Goal: Task Accomplishment & Management: Manage account settings

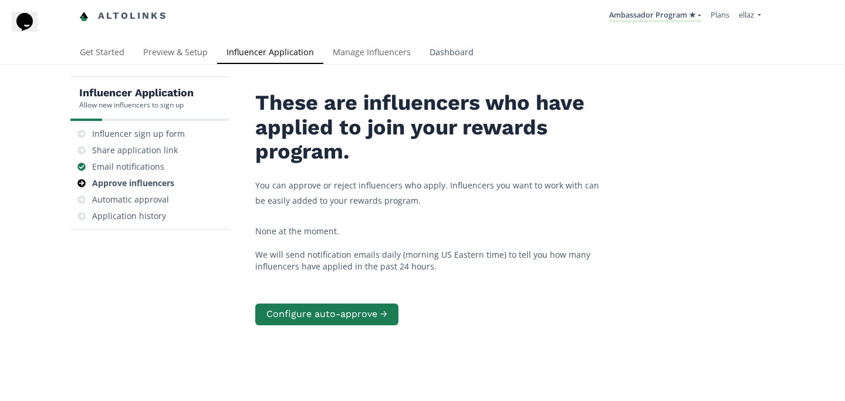
click at [448, 58] on link "Dashboard" at bounding box center [451, 53] width 63 height 23
click at [366, 70] on div "Influencer Application Allow new influencers to sign up Influencer sign up form…" at bounding box center [422, 269] width 845 height 408
click at [370, 57] on link "Manage Influencers" at bounding box center [371, 53] width 97 height 23
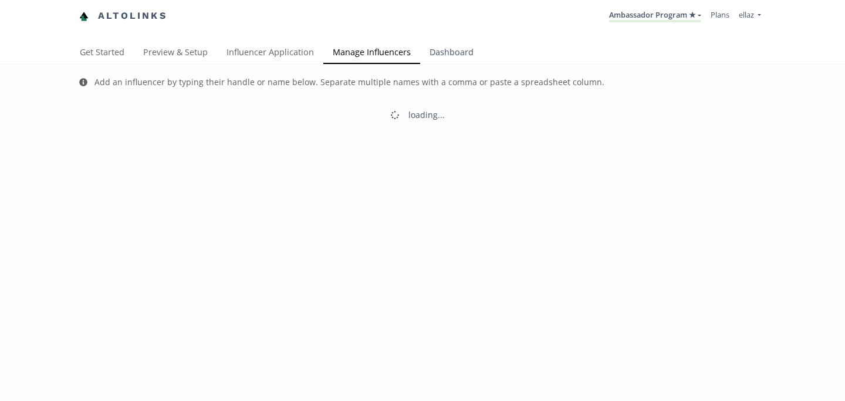
click at [459, 55] on link "Dashboard" at bounding box center [451, 53] width 63 height 23
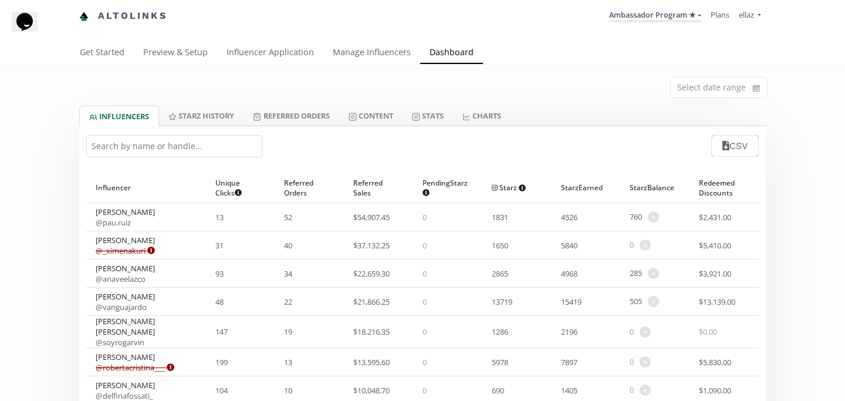
click at [204, 153] on input "text" at bounding box center [174, 146] width 176 height 22
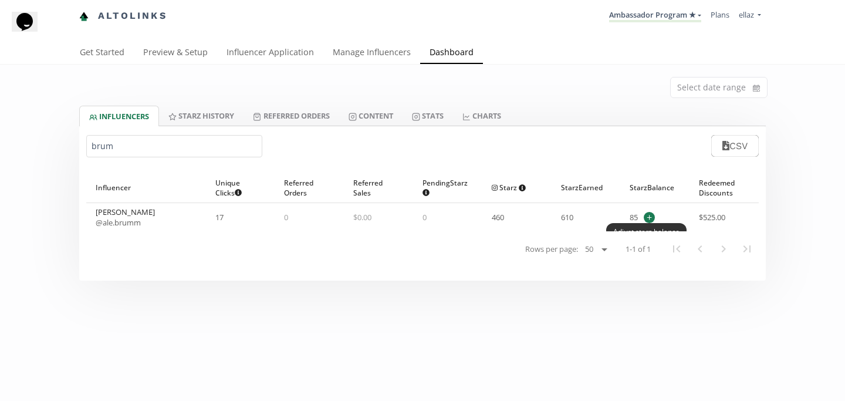
type input "brum"
click at [649, 218] on span "+" at bounding box center [649, 217] width 11 height 11
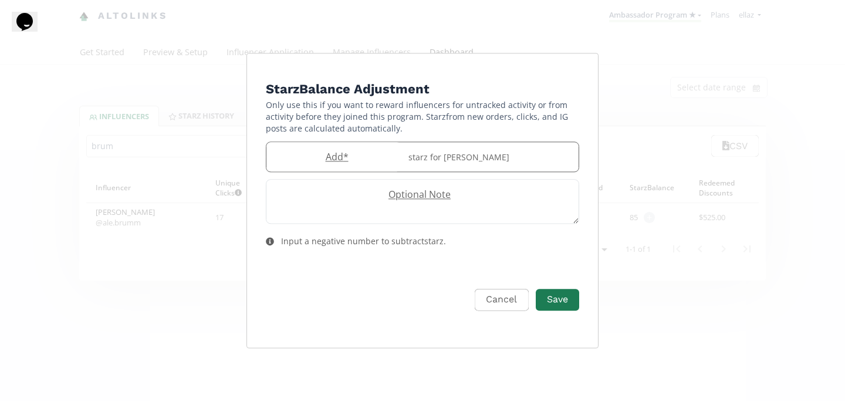
click at [349, 153] on label "Add *" at bounding box center [333, 156] width 135 height 13
type input "55"
click at [558, 303] on button "Save" at bounding box center [557, 299] width 47 height 25
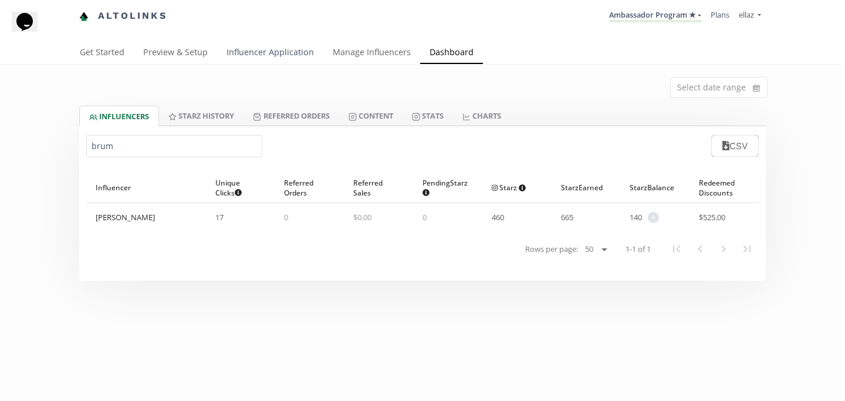
click at [269, 55] on link "Influencer Application" at bounding box center [270, 53] width 106 height 23
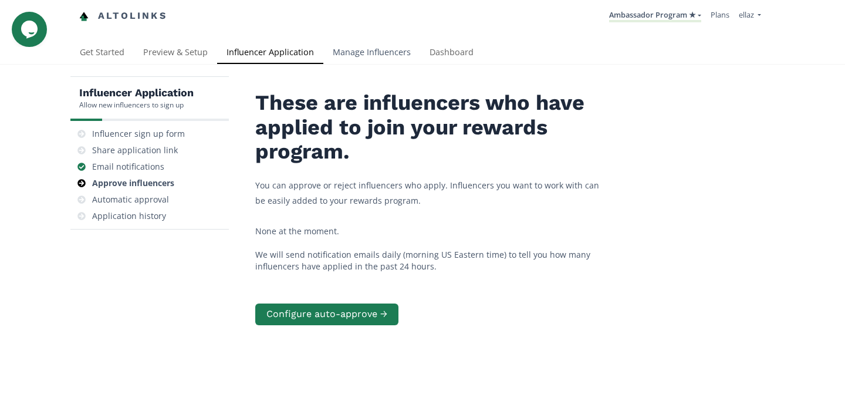
click at [374, 55] on link "Manage Influencers" at bounding box center [371, 53] width 97 height 23
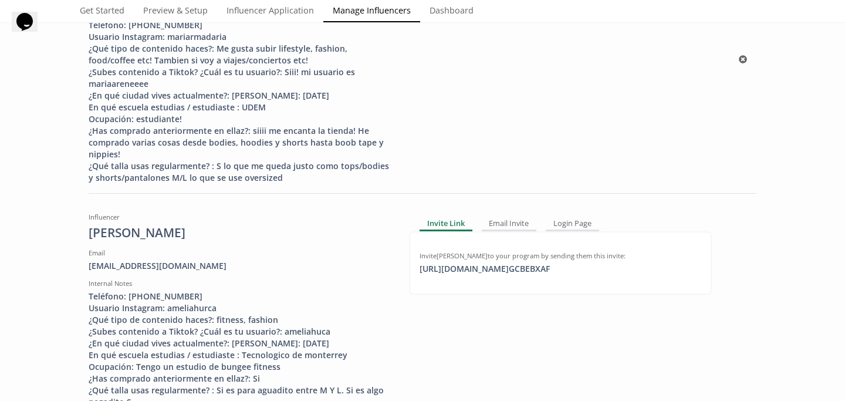
scroll to position [252, 0]
click at [493, 289] on div "Invite [PERSON_NAME] to your program by sending them this invite: [URL][DOMAIN_…" at bounding box center [560, 261] width 303 height 63
click at [495, 273] on div "[URL][DOMAIN_NAME] GCBEBXAF copied" at bounding box center [485, 268] width 144 height 12
copy div "[URL]"
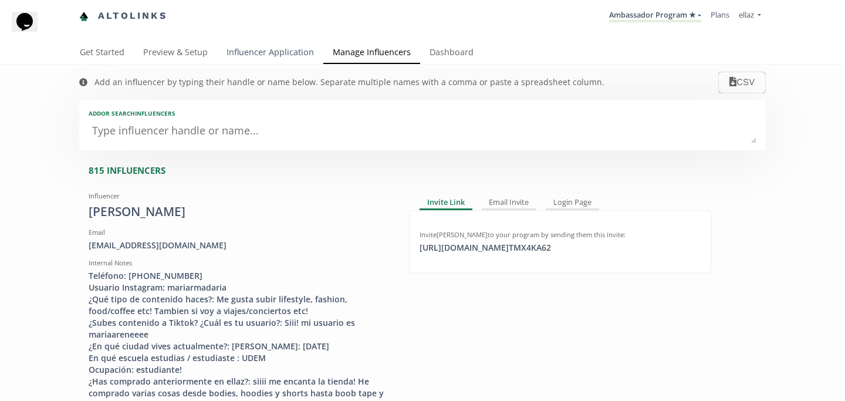
click at [265, 63] on link "Influencer Application" at bounding box center [270, 53] width 106 height 23
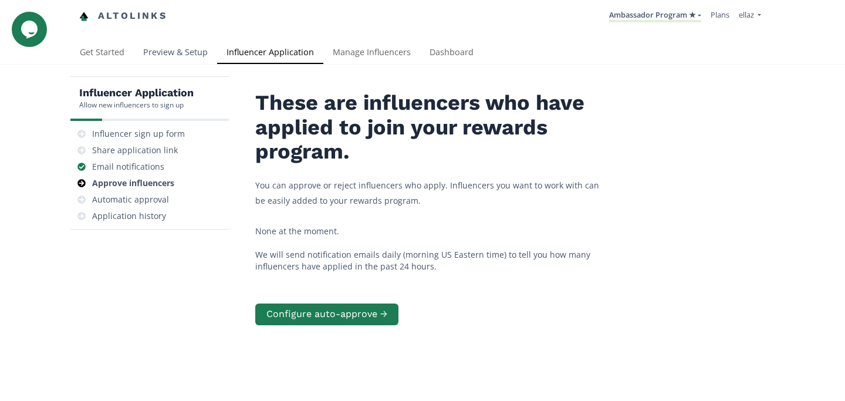
click at [190, 62] on link "Preview & Setup" at bounding box center [175, 53] width 83 height 23
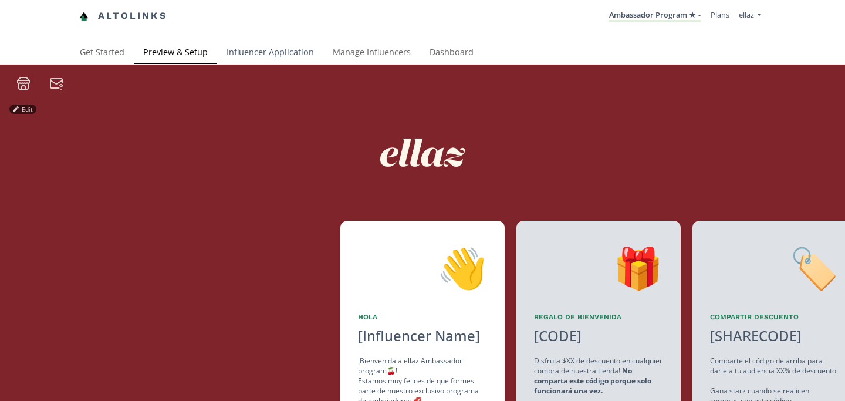
click at [284, 46] on link "Influencer Application" at bounding box center [270, 53] width 106 height 23
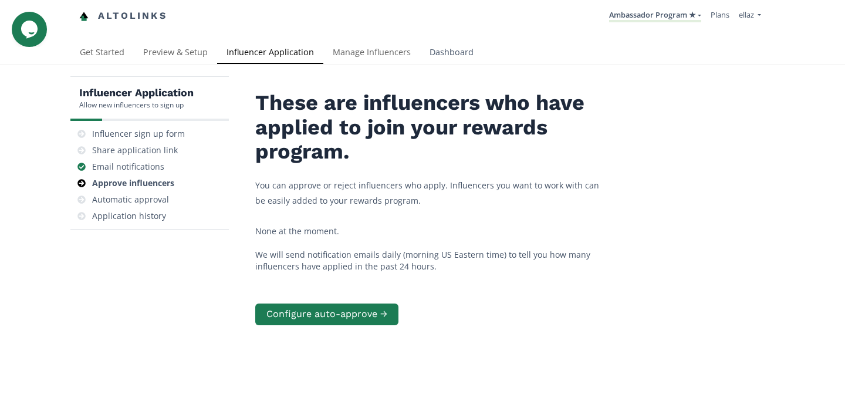
click at [439, 59] on link "Dashboard" at bounding box center [451, 53] width 63 height 23
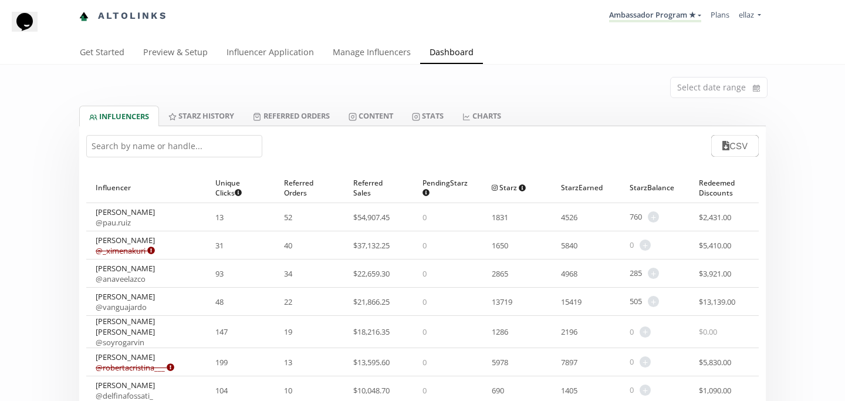
click at [164, 150] on input "text" at bounding box center [174, 146] width 176 height 22
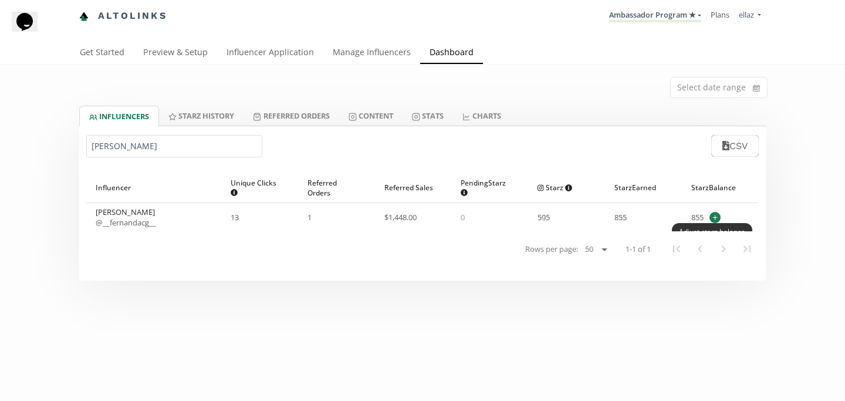
type input "[PERSON_NAME]"
click at [711, 216] on span "+" at bounding box center [715, 217] width 11 height 11
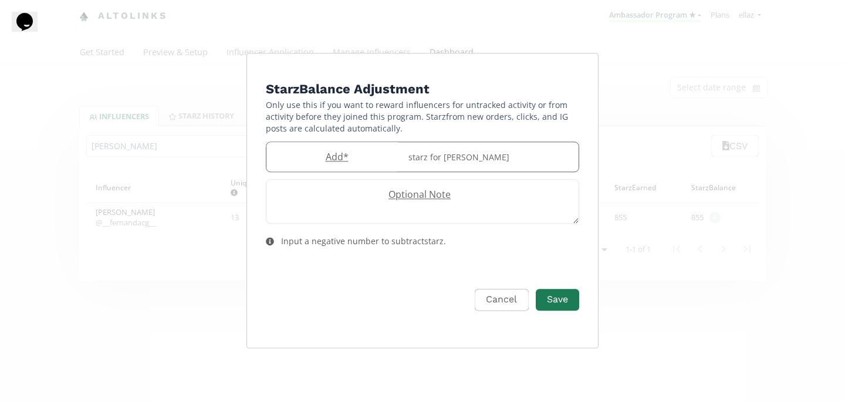
click at [330, 163] on label "Add *" at bounding box center [333, 156] width 135 height 13
type input "20"
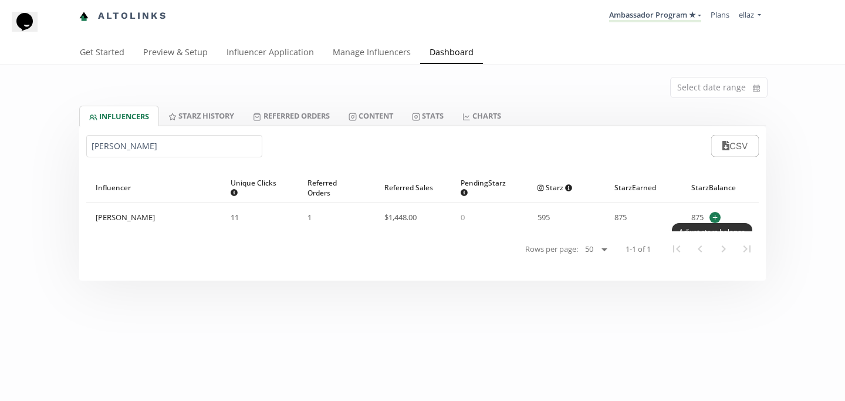
click at [718, 218] on span "+" at bounding box center [715, 217] width 11 height 11
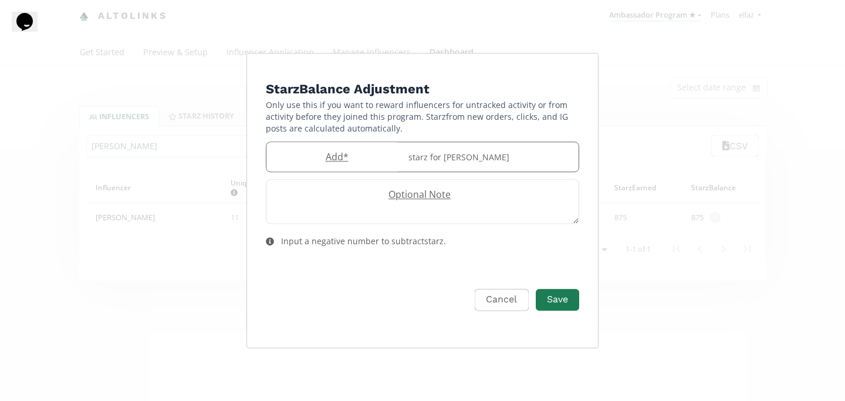
click at [339, 148] on div "Add * starz for [PERSON_NAME]" at bounding box center [422, 156] width 313 height 31
type input "-20"
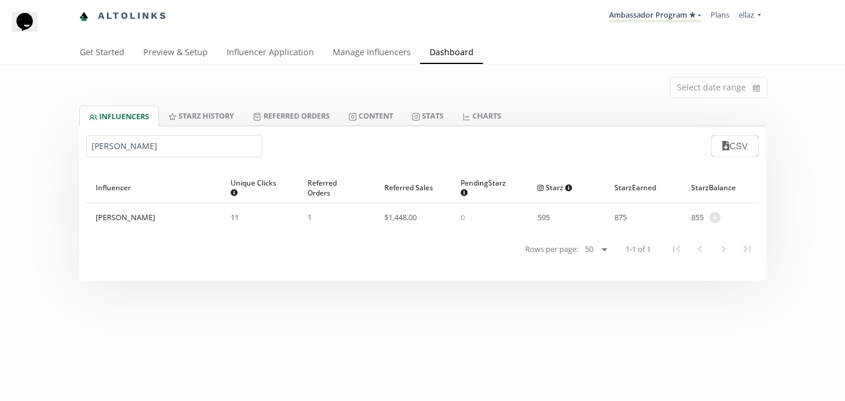
click at [146, 153] on input "[PERSON_NAME]" at bounding box center [174, 146] width 176 height 22
paste input "alondra.r6"
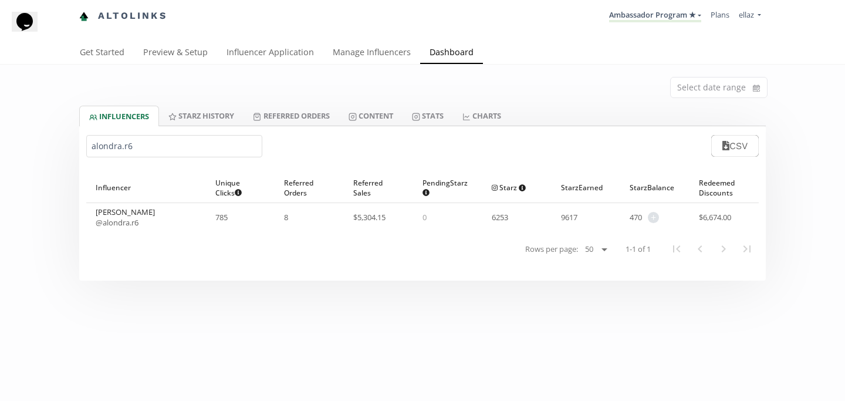
type input "alondra.r6"
click at [650, 220] on span "+" at bounding box center [653, 217] width 11 height 11
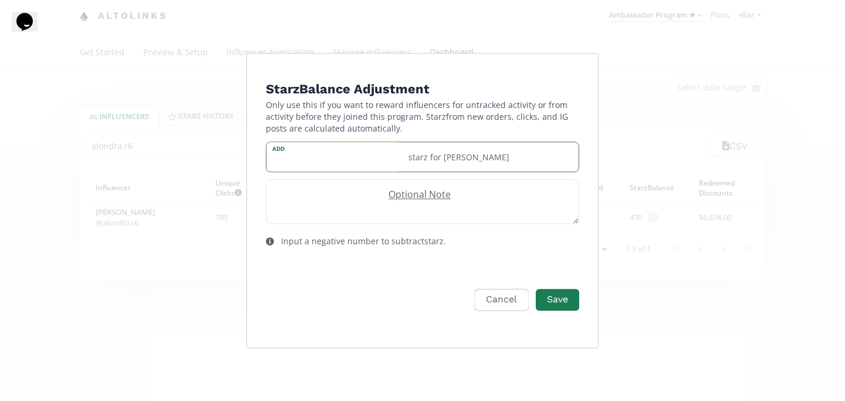
click at [319, 168] on input "Edit Program" at bounding box center [333, 157] width 135 height 30
type input "20"
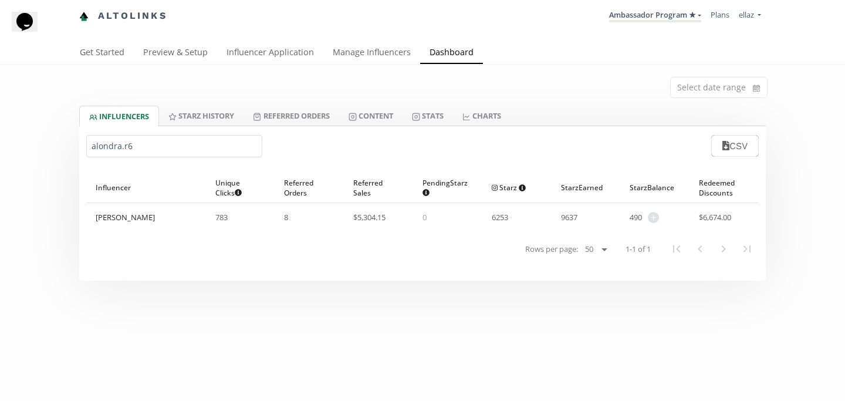
click at [193, 150] on input "alondra.r6" at bounding box center [174, 146] width 176 height 22
paste input "Valerodarte"
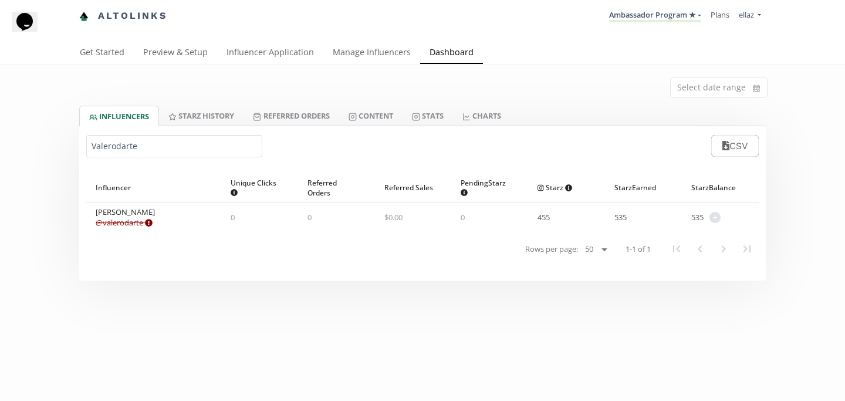
click at [120, 147] on input "Valerodarte" at bounding box center [174, 146] width 176 height 22
paste input "[PERSON_NAME]"
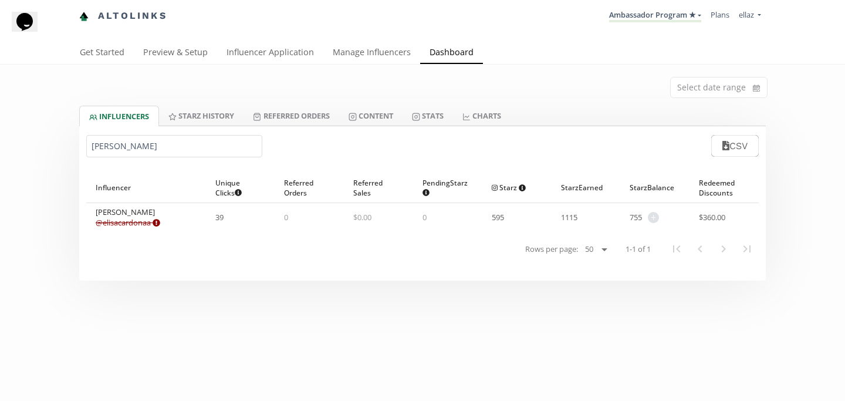
click at [121, 151] on input "[PERSON_NAME]" at bounding box center [174, 146] width 176 height 22
paste input "Azul [PERSON_NAME]"
click at [129, 143] on input "Azul [PERSON_NAME]" at bounding box center [174, 146] width 176 height 22
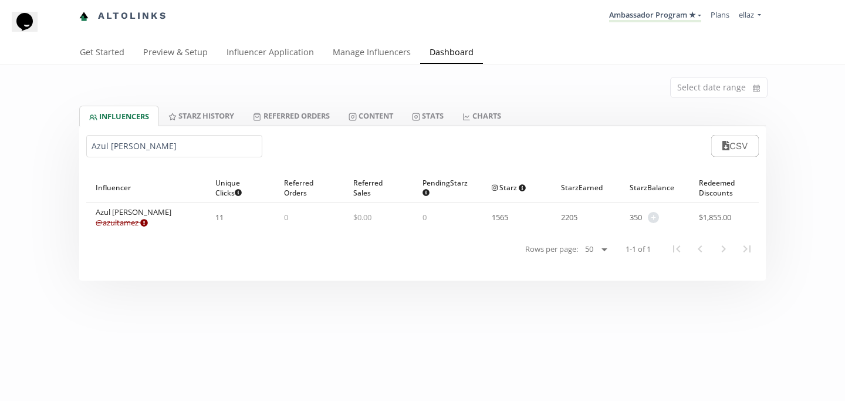
click at [129, 143] on input "Azul [PERSON_NAME]" at bounding box center [174, 146] width 176 height 22
paste input "[PERSON_NAME]"
type input "[PERSON_NAME]"
click at [654, 218] on span "+" at bounding box center [653, 217] width 11 height 11
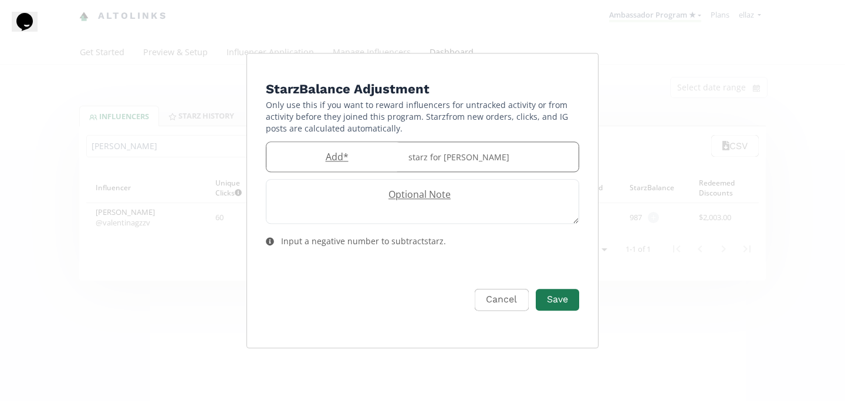
click at [349, 159] on label "Add *" at bounding box center [333, 156] width 135 height 13
type input "170"
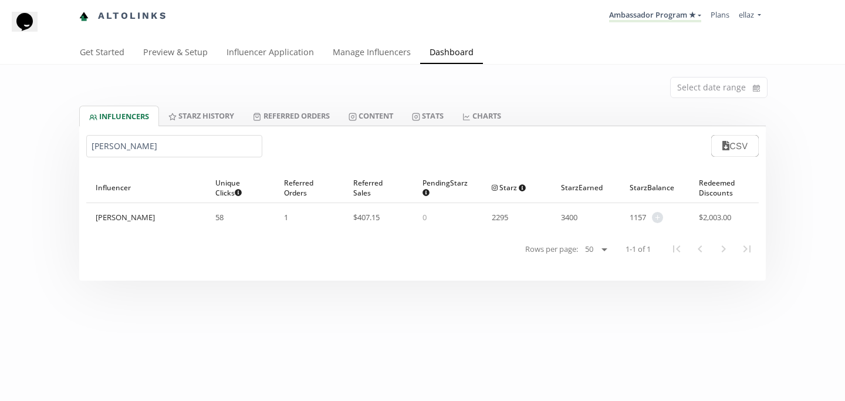
click at [137, 147] on input "[PERSON_NAME]" at bounding box center [174, 146] width 176 height 22
paste input "[PERSON_NAME]"
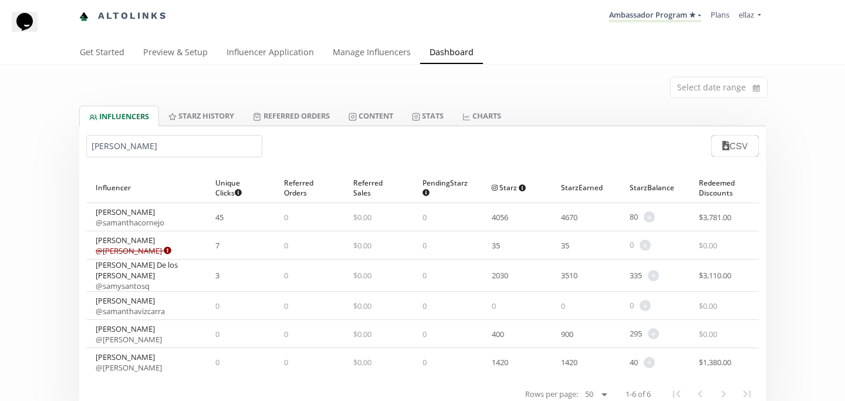
type input "[PERSON_NAME]"
click at [648, 220] on span "+" at bounding box center [649, 216] width 11 height 11
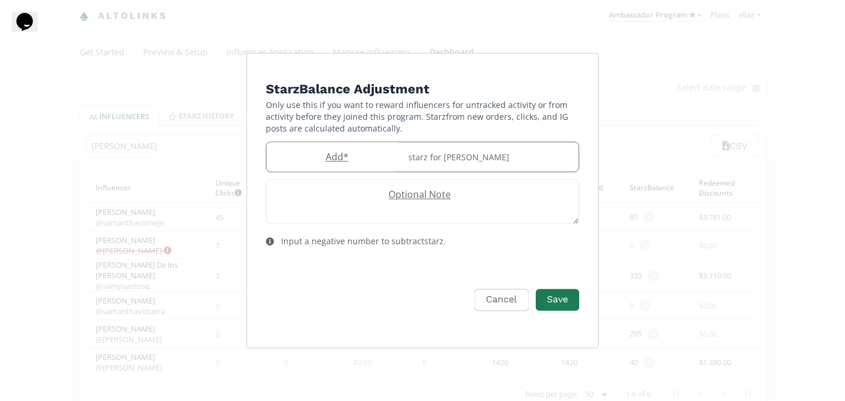
click at [335, 152] on label "Add *" at bounding box center [333, 156] width 135 height 13
type input "150"
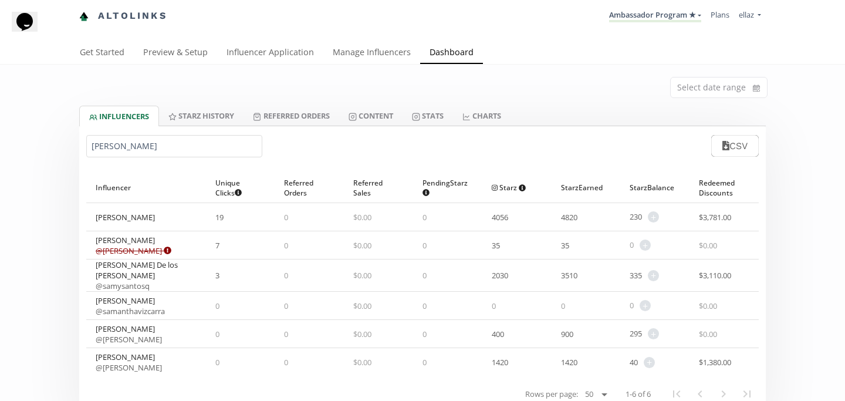
click at [125, 149] on input "[PERSON_NAME]" at bounding box center [174, 146] width 176 height 22
paste input "[PERSON_NAME]"
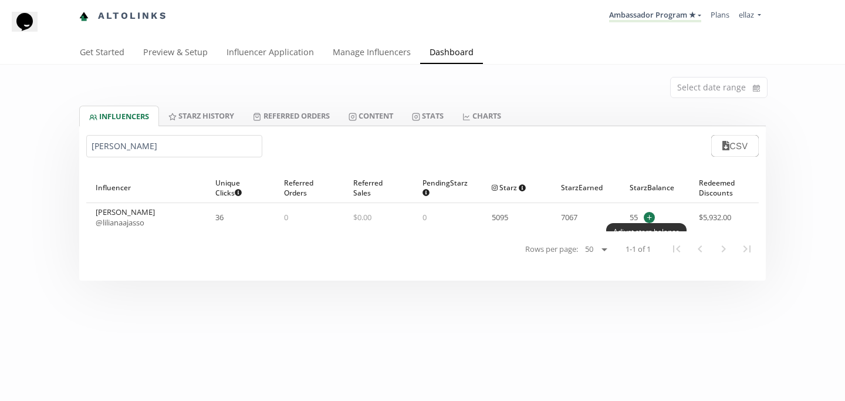
type input "[PERSON_NAME]"
click at [647, 220] on span "+" at bounding box center [649, 217] width 11 height 11
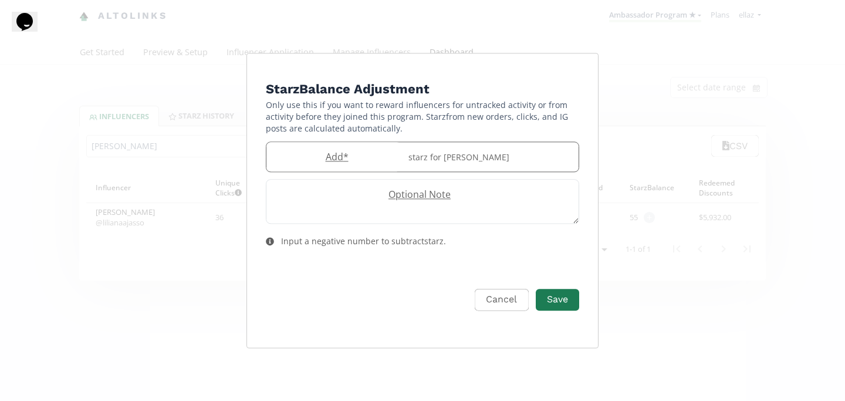
click at [360, 164] on input "Edit Program" at bounding box center [333, 157] width 135 height 30
type input "150"
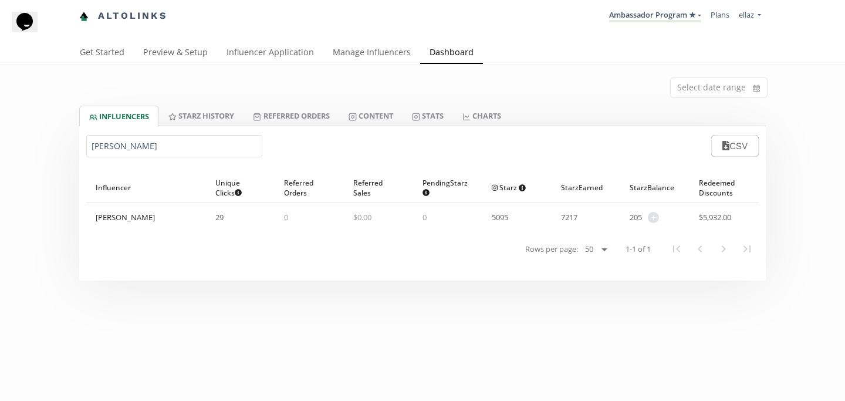
click at [130, 147] on input "[PERSON_NAME]" at bounding box center [174, 146] width 176 height 22
paste input "[PERSON_NAME]"
type input "[PERSON_NAME]"
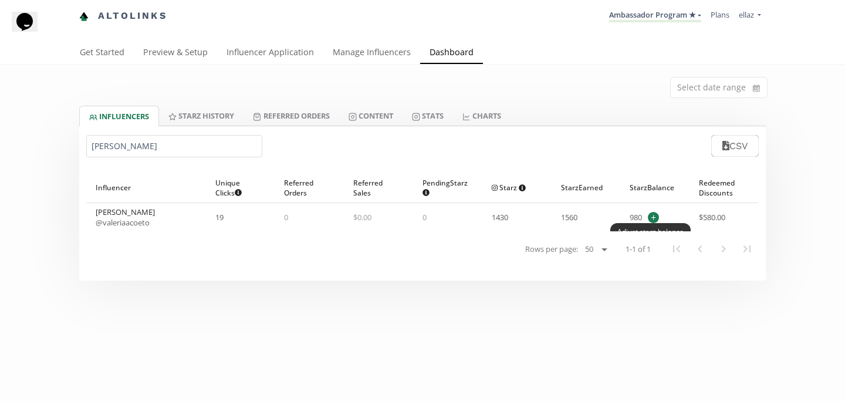
click at [654, 215] on span "+" at bounding box center [653, 217] width 11 height 11
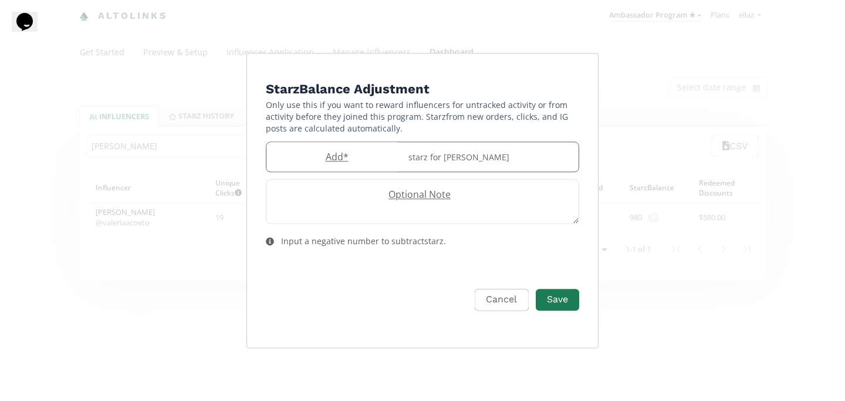
click at [347, 157] on label "Add *" at bounding box center [333, 156] width 135 height 13
type input "80"
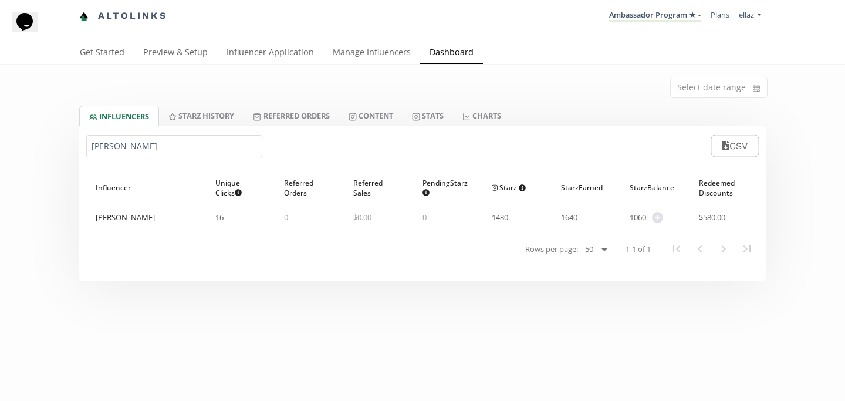
click at [157, 146] on input "[PERSON_NAME]" at bounding box center [174, 146] width 176 height 22
paste input "[PERSON_NAME]"
type input "[PERSON_NAME]"
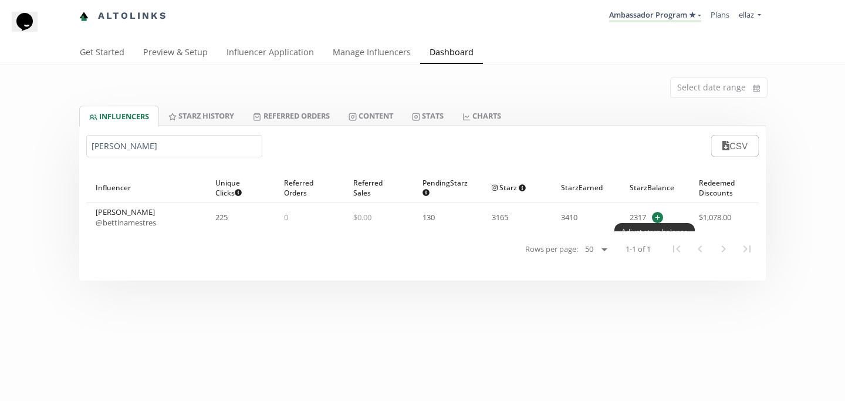
click at [656, 218] on span "+" at bounding box center [657, 217] width 11 height 11
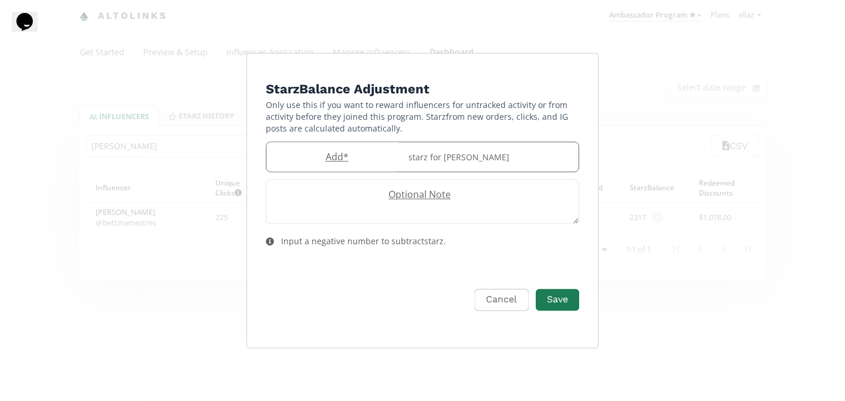
click at [345, 161] on label "Add *" at bounding box center [333, 156] width 135 height 13
type input "20"
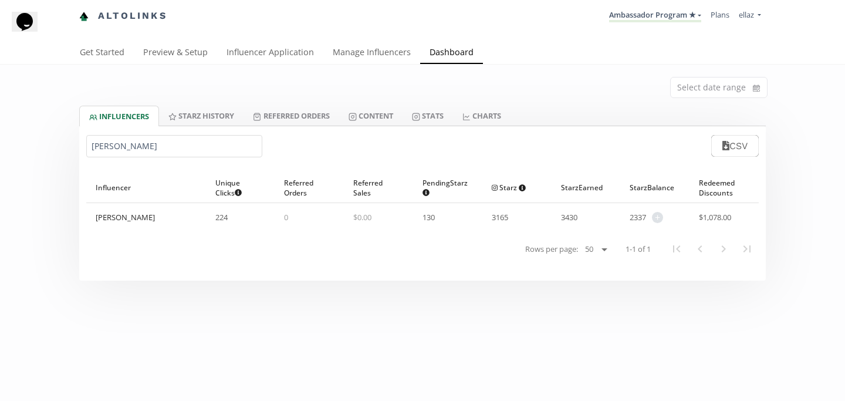
click at [124, 156] on input "[PERSON_NAME]" at bounding box center [174, 146] width 176 height 22
paste input "[PERSON_NAME]"
click at [116, 147] on input "[PERSON_NAME]" at bounding box center [174, 146] width 176 height 22
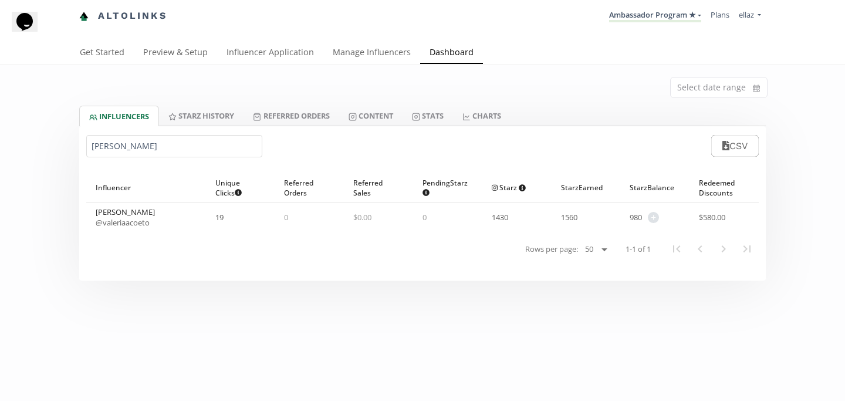
click at [116, 147] on input "[PERSON_NAME]" at bounding box center [174, 146] width 176 height 22
paste input "[PERSON_NAME]"
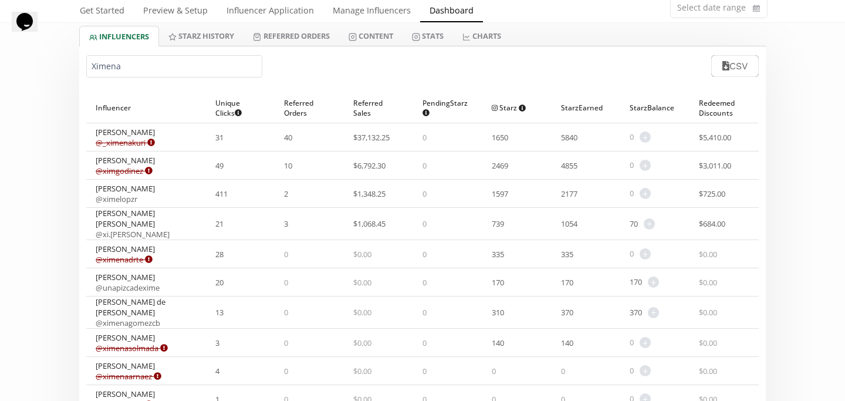
scroll to position [86, 0]
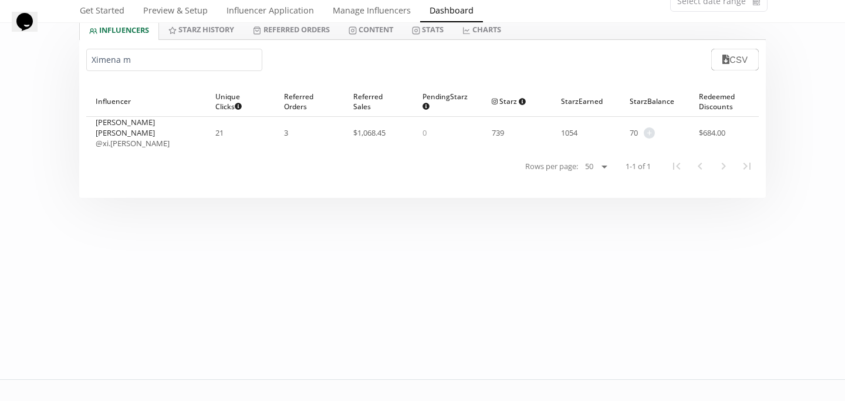
type input "Ximena m"
click at [650, 131] on span "+" at bounding box center [649, 132] width 11 height 11
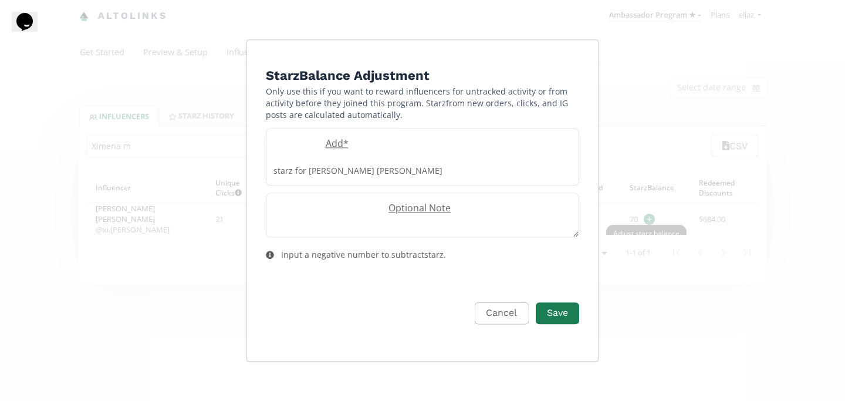
scroll to position [0, 0]
click at [301, 150] on label "Add *" at bounding box center [333, 143] width 135 height 13
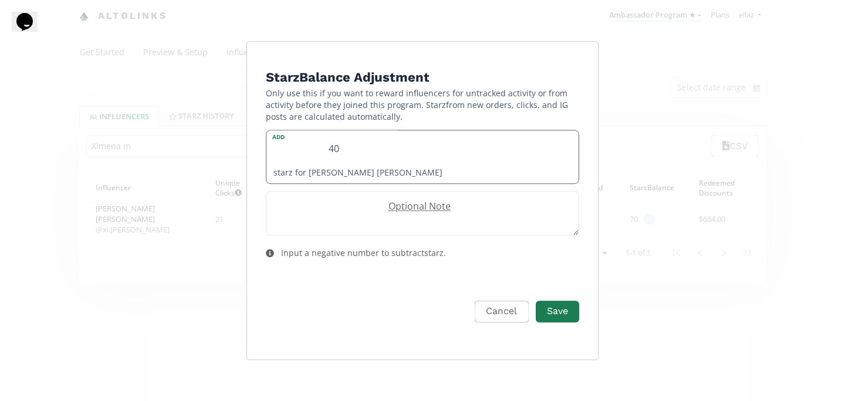
type input "40"
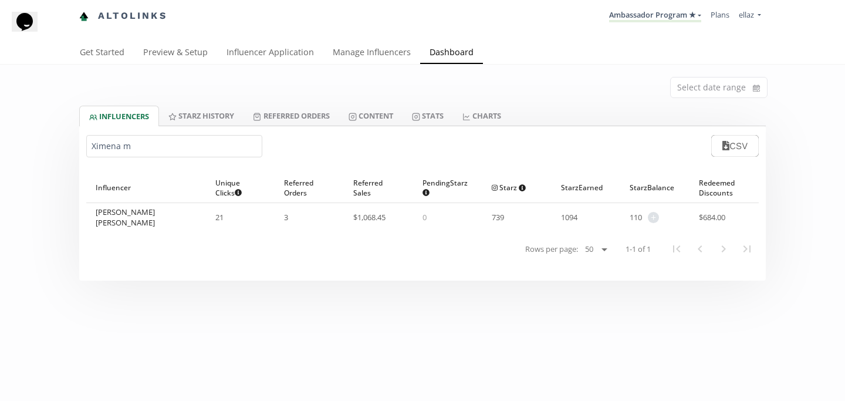
click at [127, 148] on input "Ximena m" at bounding box center [174, 146] width 176 height 22
paste input "[PERSON_NAME]"
type input "[PERSON_NAME]"
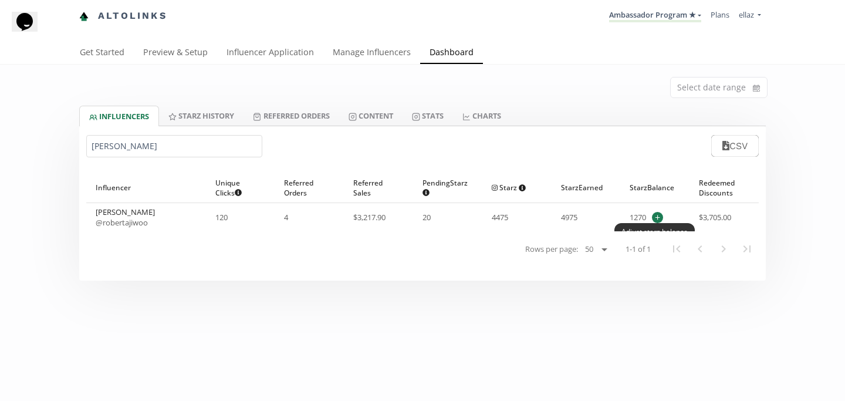
click at [659, 217] on span "+" at bounding box center [657, 217] width 11 height 11
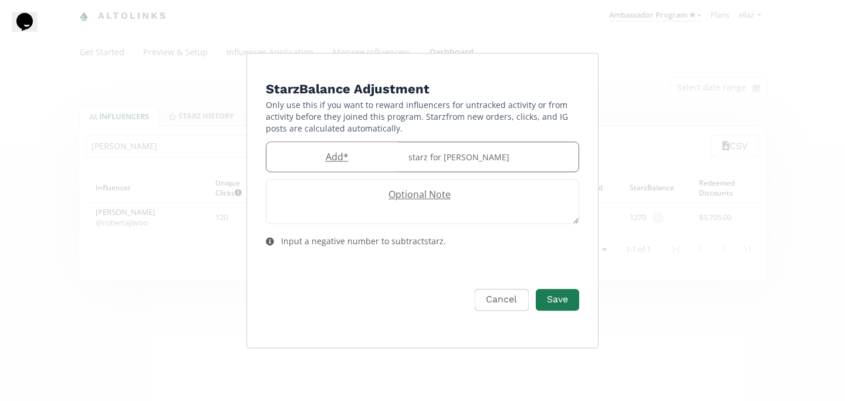
click at [333, 167] on input "Edit Program" at bounding box center [333, 157] width 135 height 30
type input "150"
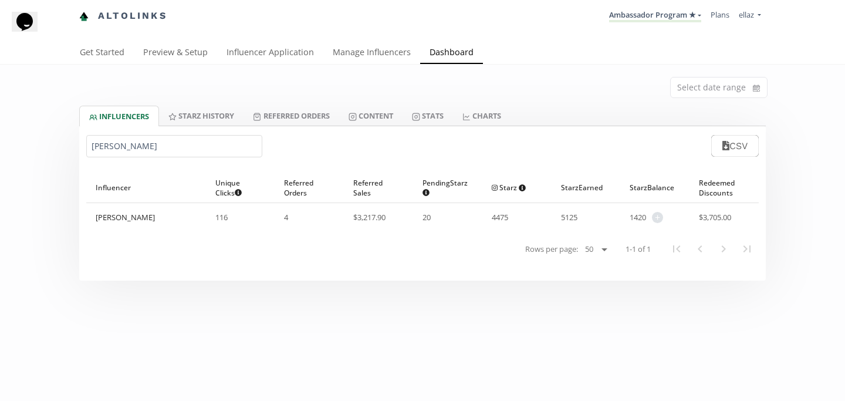
click at [167, 146] on input "[PERSON_NAME]" at bounding box center [174, 146] width 176 height 22
paste input "[PERSON_NAME]"
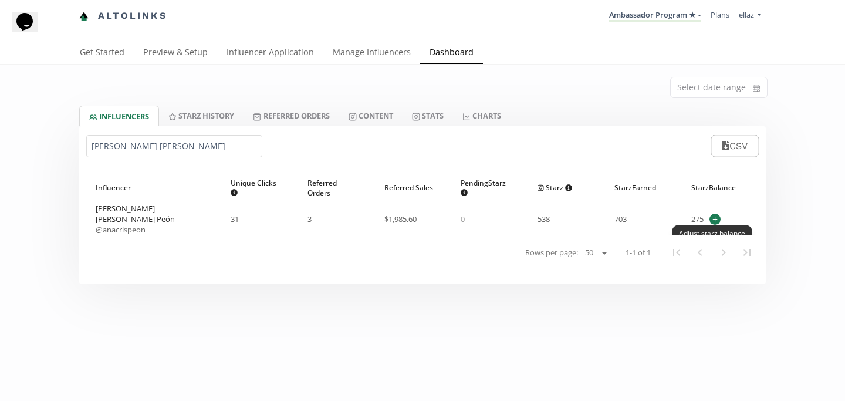
type input "[PERSON_NAME] [PERSON_NAME]"
click at [713, 217] on span "+" at bounding box center [715, 219] width 11 height 11
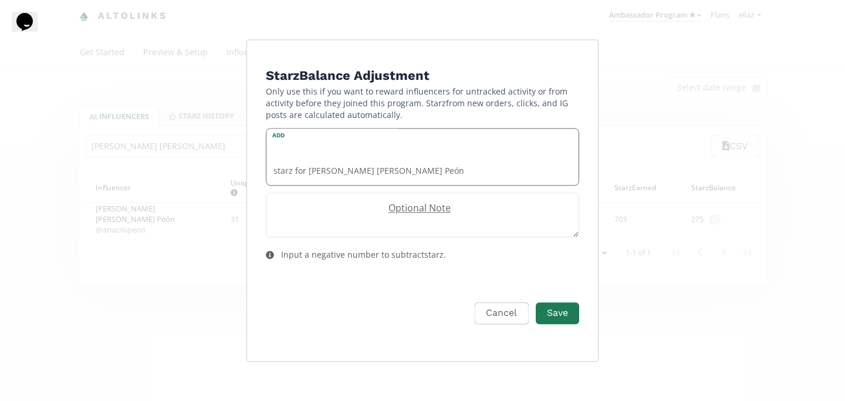
click at [344, 158] on input "Edit Program" at bounding box center [333, 144] width 135 height 30
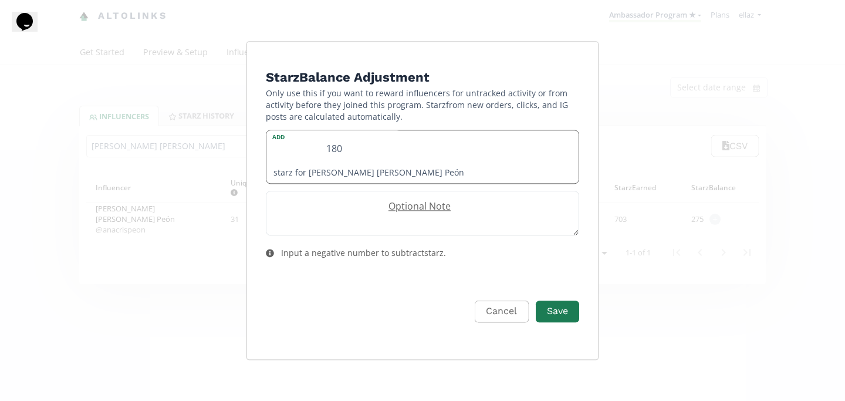
type input "180"
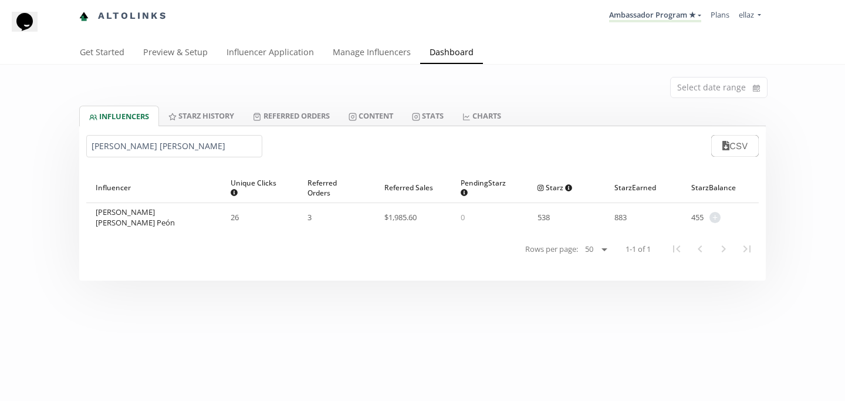
click at [96, 161] on div "[PERSON_NAME] [PERSON_NAME] CSV" at bounding box center [422, 145] width 687 height 39
click at [100, 149] on input "[PERSON_NAME] [PERSON_NAME]" at bounding box center [174, 146] width 176 height 22
paste input "[PERSON_NAME]"
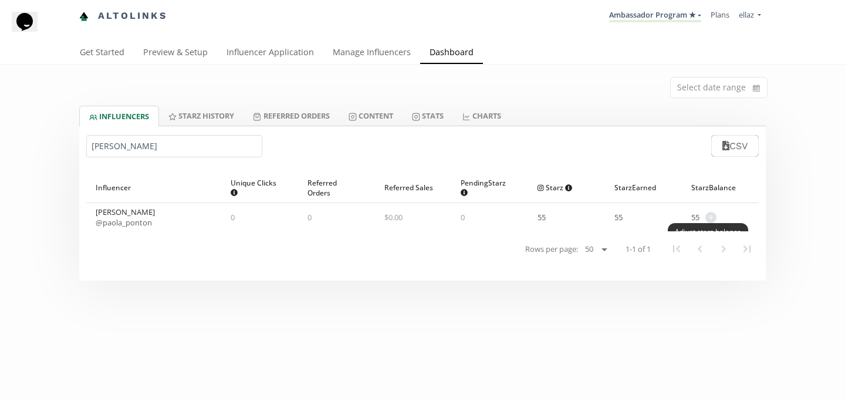
type input "[PERSON_NAME]"
click at [705, 215] on span "+ Adjust starz balance" at bounding box center [708, 217] width 17 height 11
click at [711, 217] on span "+" at bounding box center [710, 217] width 11 height 11
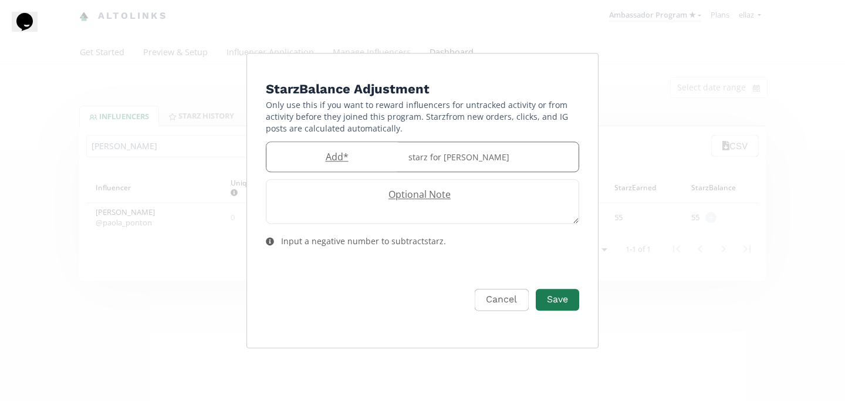
click at [348, 171] on div "Add * starz for [PERSON_NAME]" at bounding box center [422, 156] width 313 height 31
type input "20"
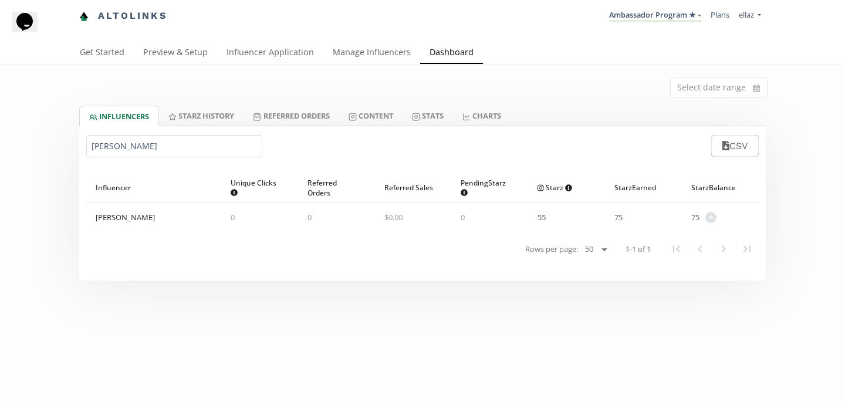
click at [147, 145] on input "[PERSON_NAME]" at bounding box center [174, 146] width 176 height 22
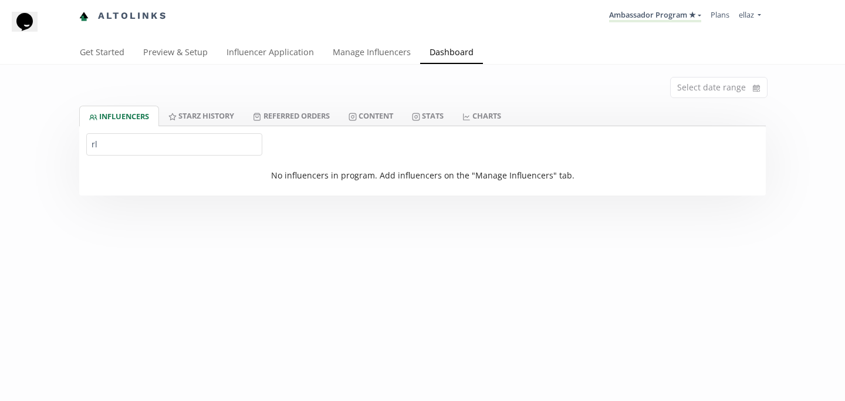
type input "r"
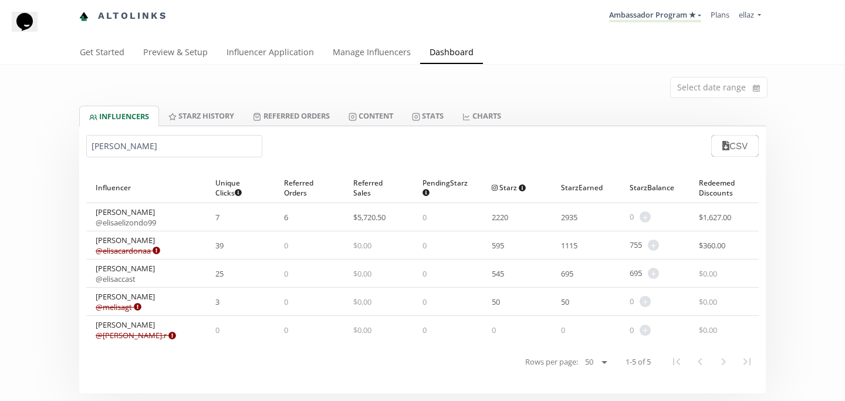
type input "[PERSON_NAME]"
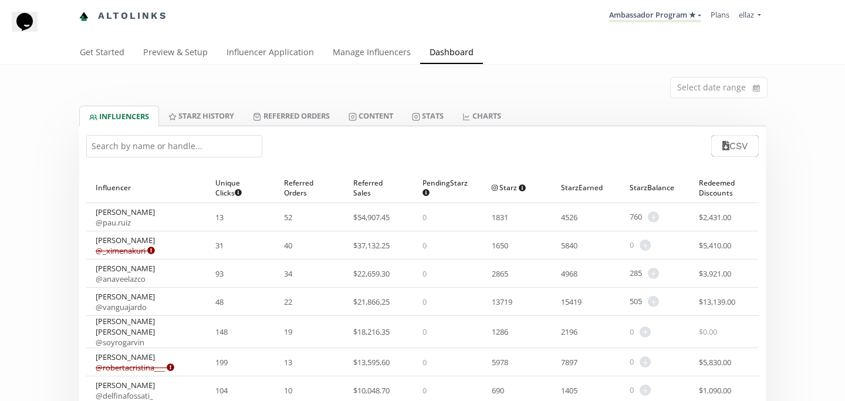
click at [171, 151] on input "text" at bounding box center [174, 146] width 176 height 22
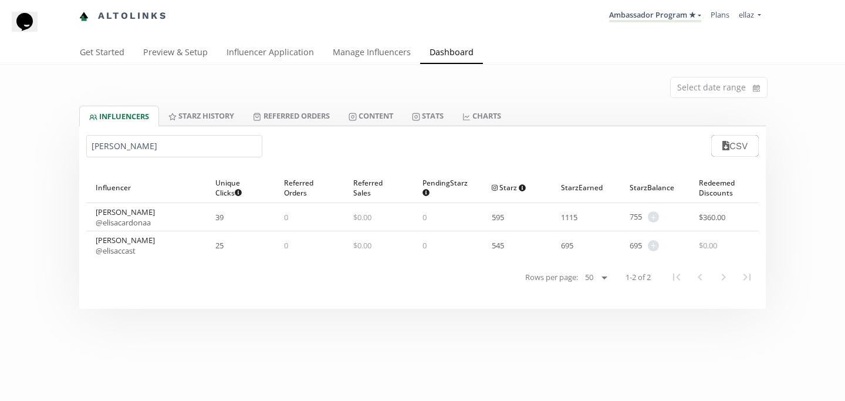
type input "[PERSON_NAME]"
